Goal: Book appointment/travel/reservation

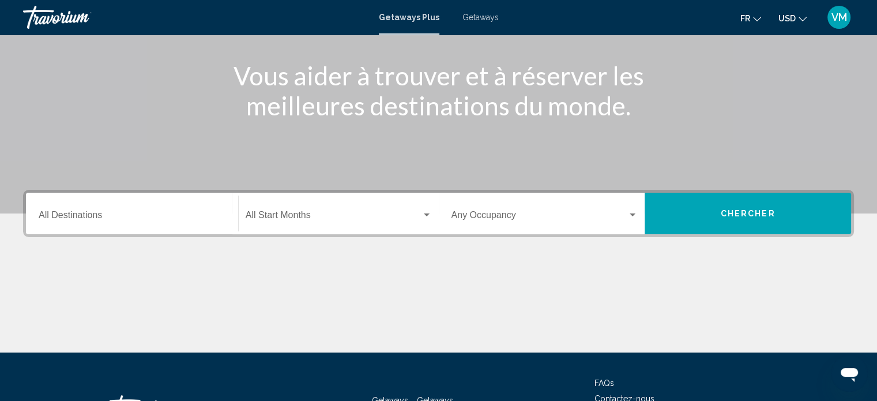
scroll to position [134, 0]
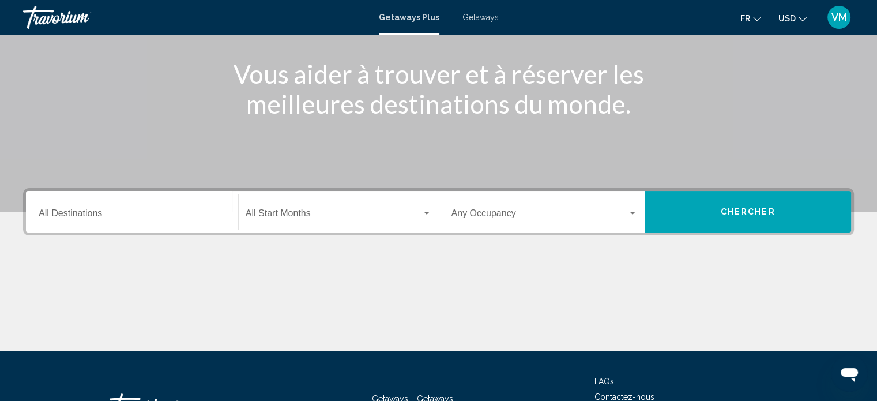
click at [357, 211] on span "Search widget" at bounding box center [334, 216] width 176 height 10
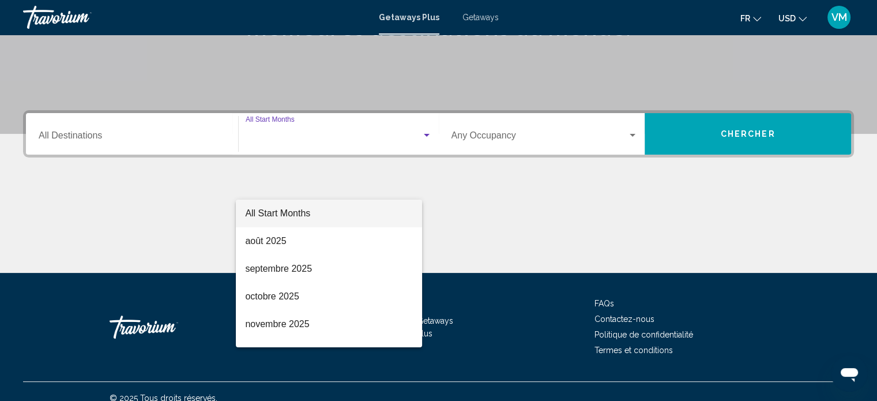
scroll to position [225, 0]
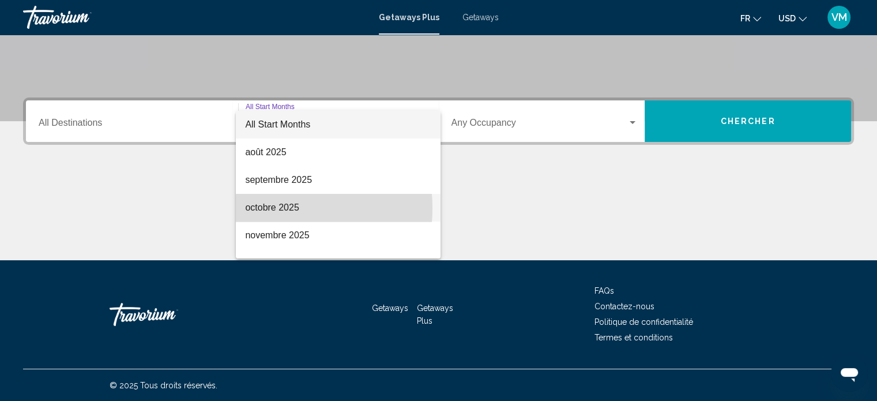
click at [266, 208] on span "octobre 2025" at bounding box center [338, 208] width 186 height 28
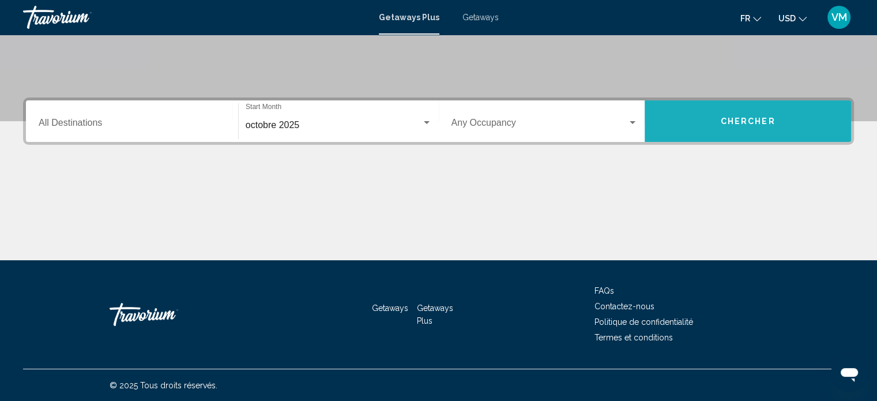
click at [727, 119] on span "Chercher" at bounding box center [748, 121] width 55 height 9
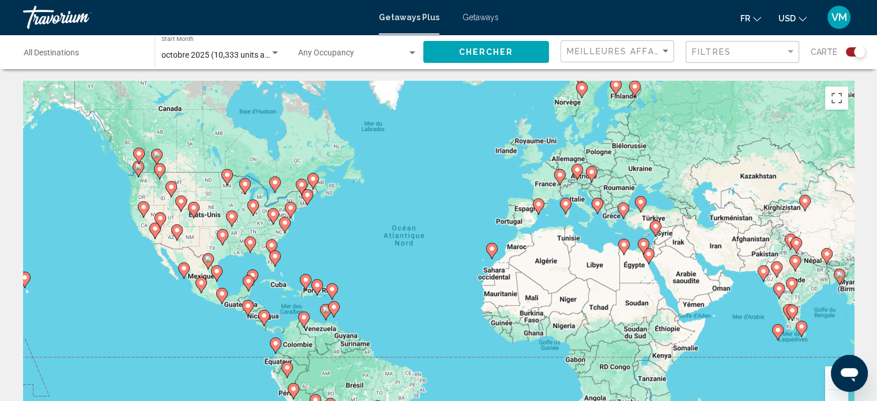
click at [565, 203] on image "Main content" at bounding box center [565, 203] width 7 height 7
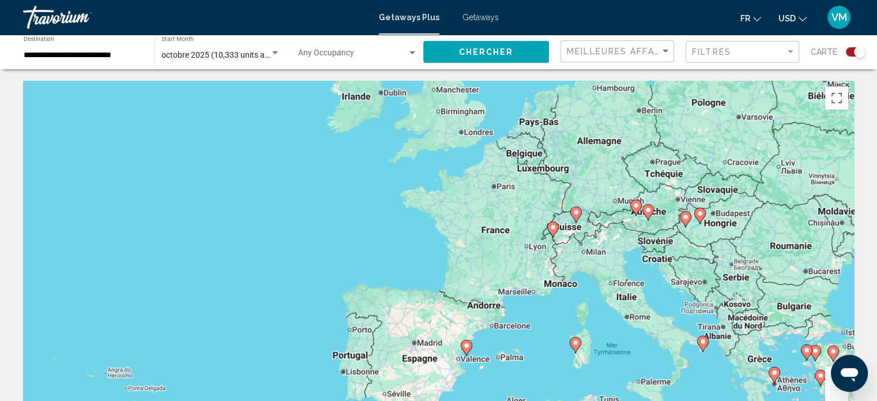
click at [465, 351] on icon "Main content" at bounding box center [466, 347] width 10 height 15
type input "**********"
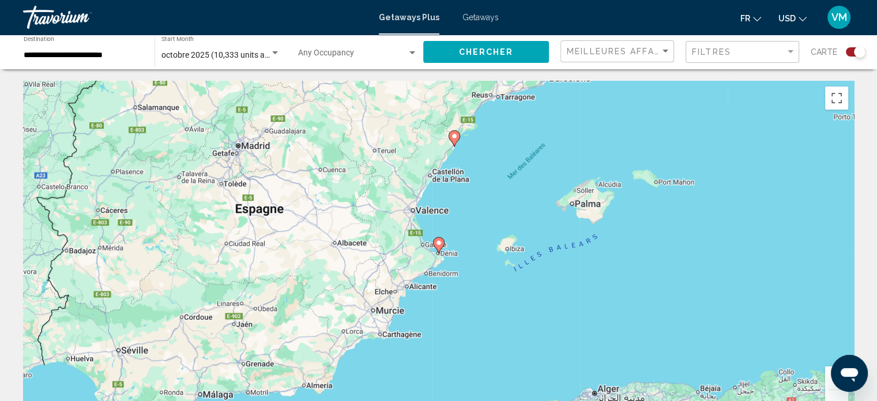
click at [440, 244] on image "Main content" at bounding box center [438, 242] width 7 height 7
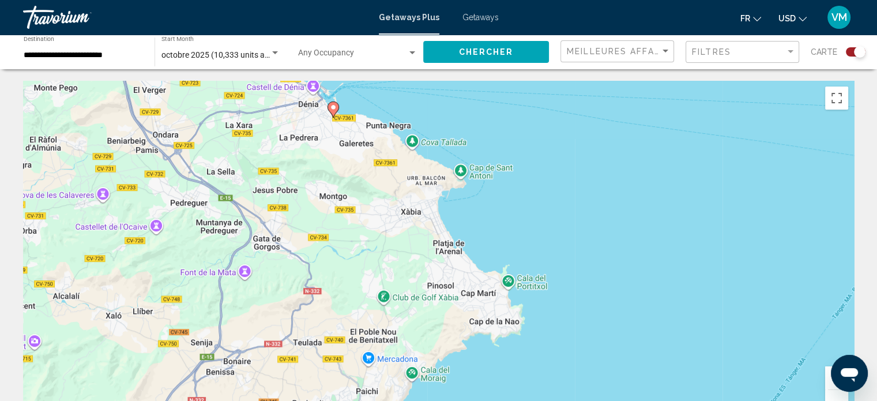
click at [332, 107] on image "Main content" at bounding box center [333, 107] width 7 height 7
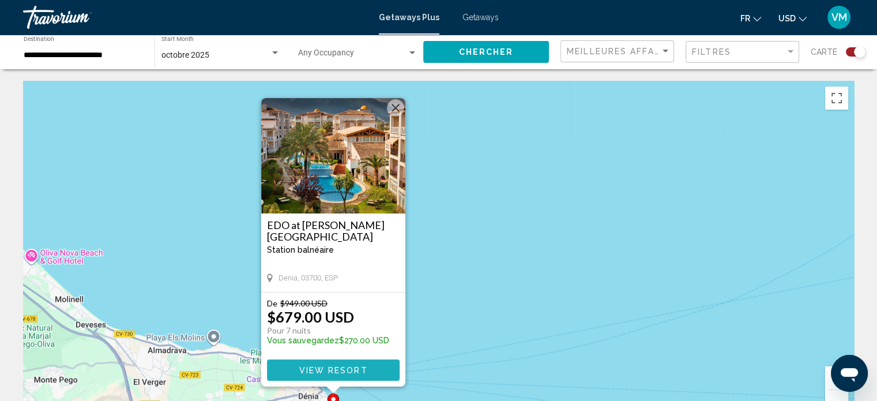
click at [331, 371] on span "View Resort" at bounding box center [333, 370] width 69 height 9
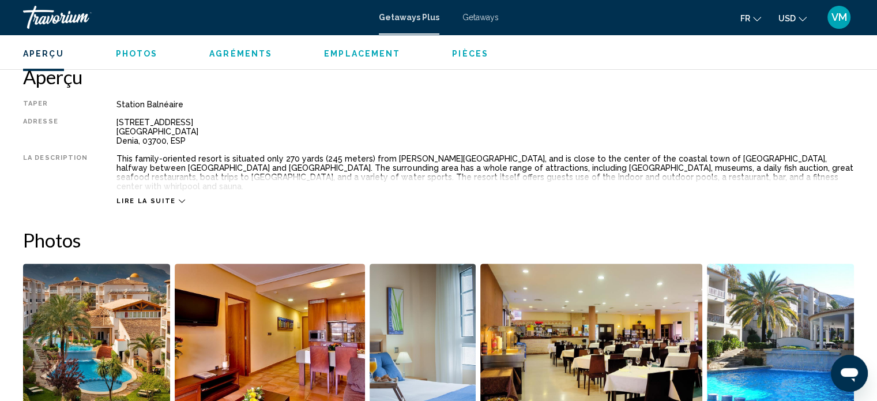
scroll to position [373, 0]
